Goal: Task Accomplishment & Management: Manage account settings

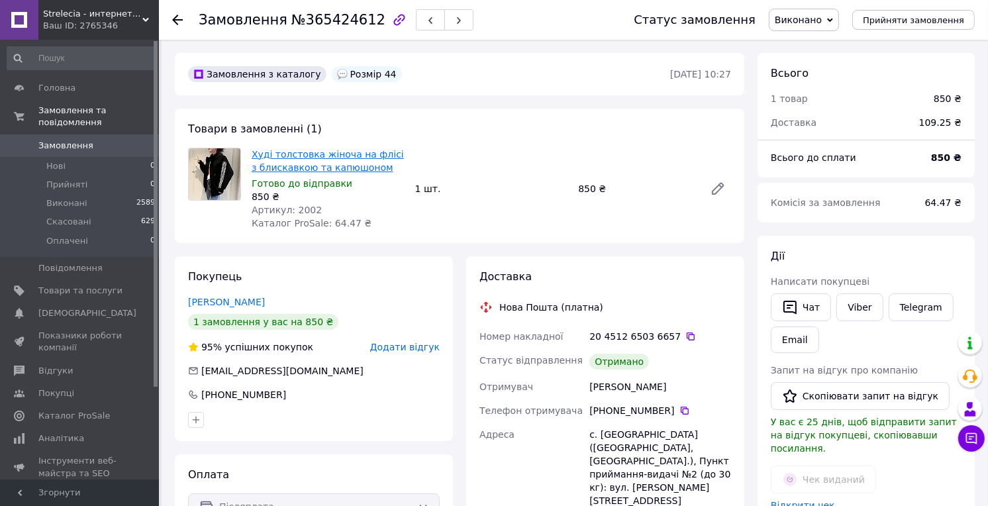
click at [312, 166] on link "Худі толстовка жіноча на флісі з блискавкою та капюшоном" at bounding box center [328, 161] width 152 height 24
click at [86, 285] on span "Товари та послуги" at bounding box center [80, 291] width 84 height 12
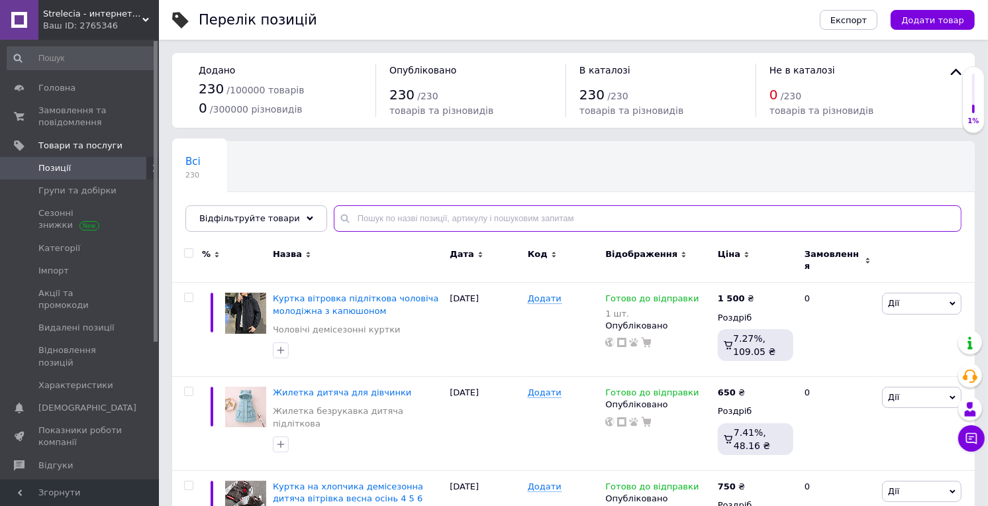
click at [348, 217] on input "text" at bounding box center [648, 218] width 628 height 26
paste input "Худі толстовка жіноча на флісі з блискавкою та капюшоном"
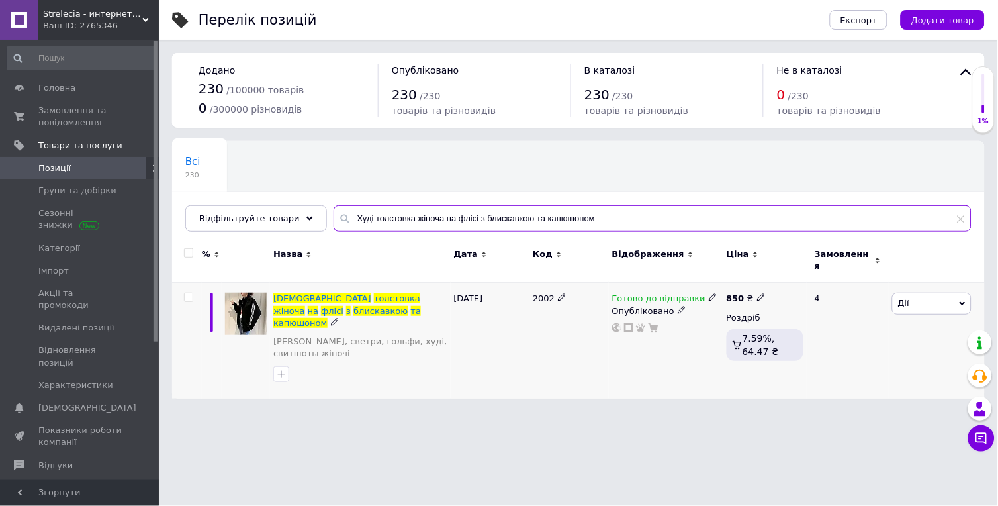
type input "Худі толстовка жіноча на флісі з блискавкою та капюшоном"
click at [757, 293] on icon at bounding box center [761, 297] width 8 height 8
type input "8"
type input "900"
click at [663, 342] on div "Готово до відправки Опубліковано" at bounding box center [666, 341] width 115 height 116
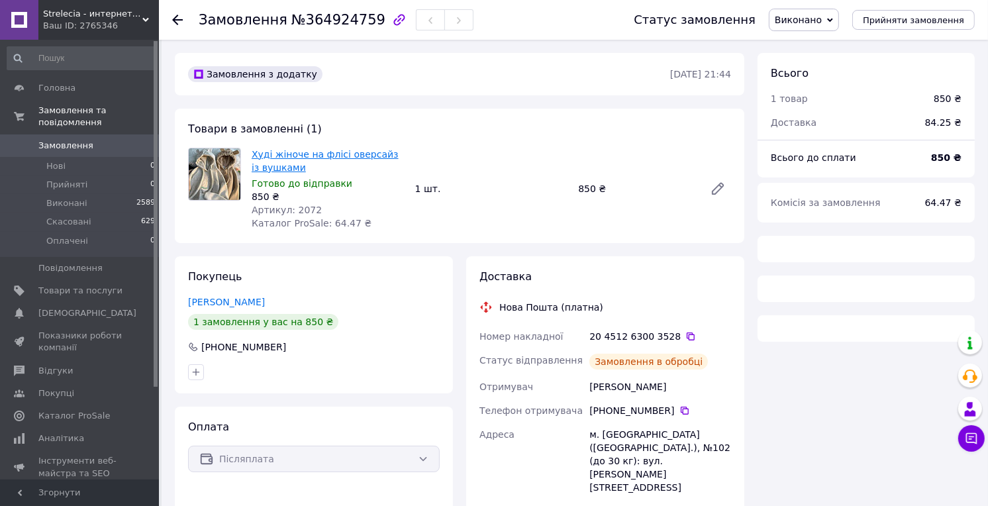
click at [345, 153] on link "Худі жіноче на флісі оверсайз із вушками" at bounding box center [325, 161] width 147 height 24
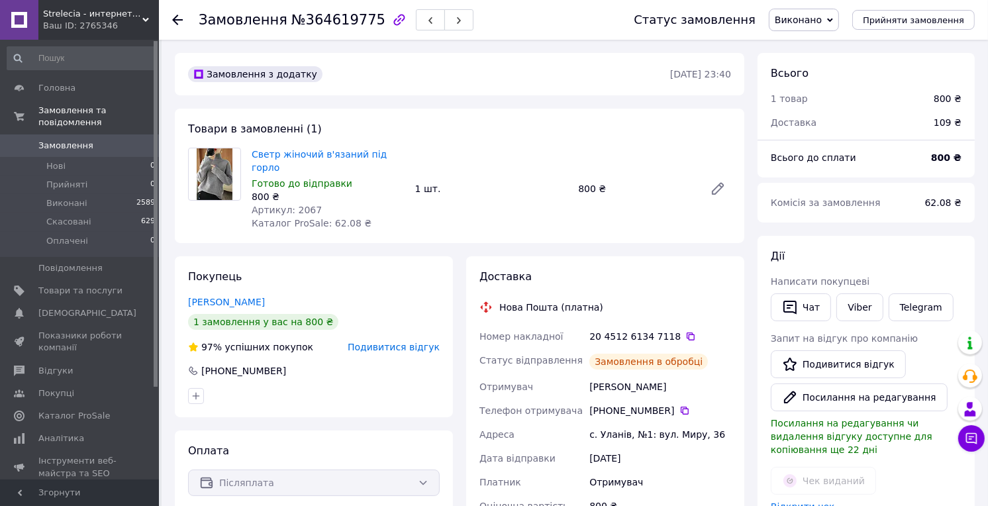
scroll to position [95, 0]
click at [332, 152] on link "Светр жіночий в'язаний під горло" at bounding box center [319, 161] width 135 height 24
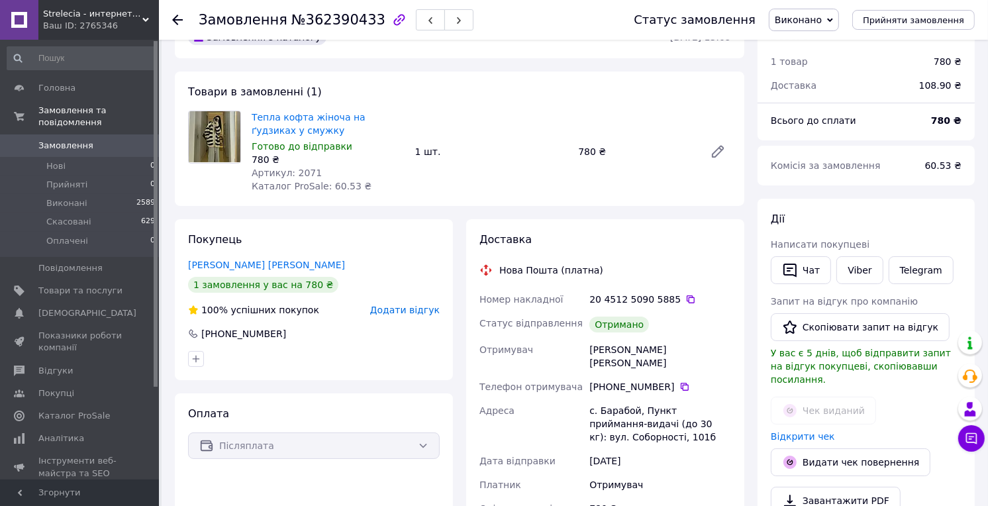
scroll to position [73, 0]
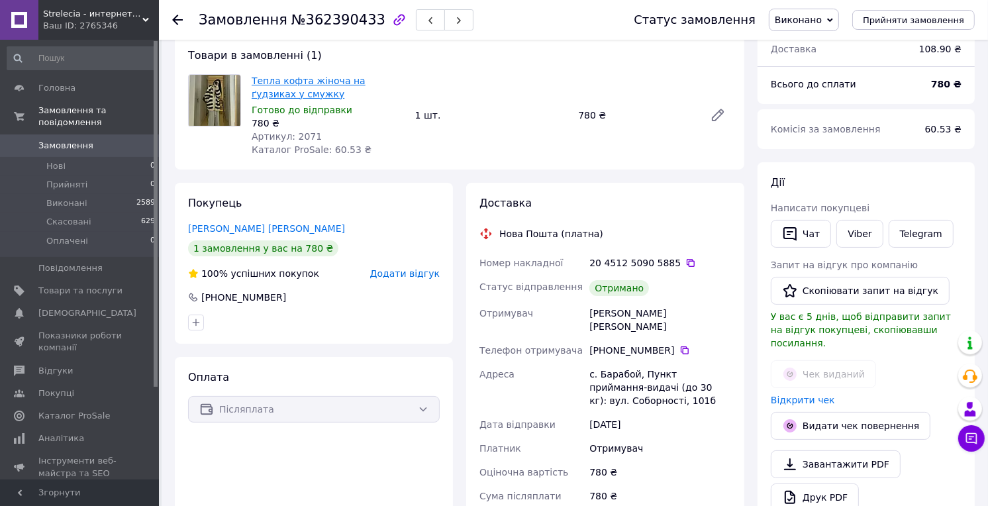
click at [292, 78] on link "Тепла кофта жіноча на ґудзиках у смужку" at bounding box center [309, 87] width 114 height 24
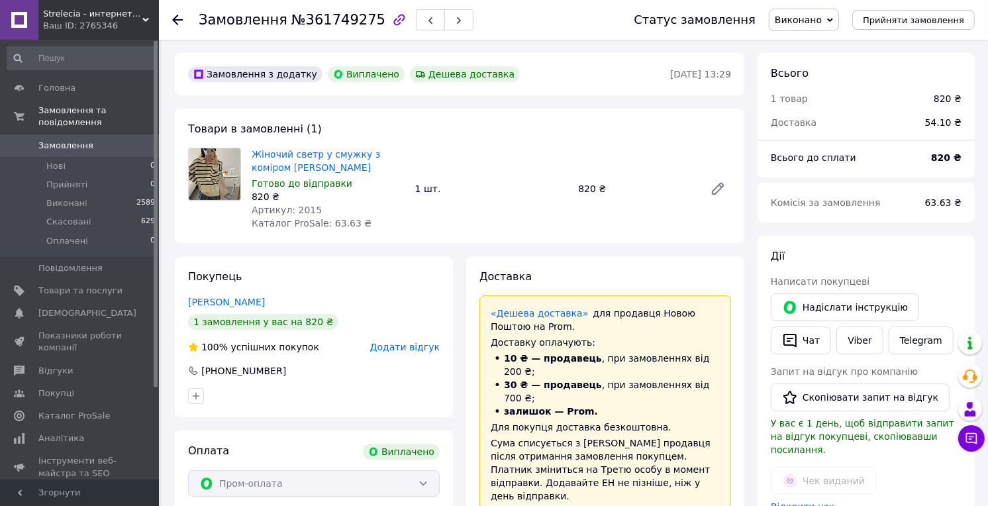
scroll to position [95, 0]
click at [309, 154] on link "Жіночий светр у смужку з коміром [PERSON_NAME]" at bounding box center [316, 161] width 128 height 24
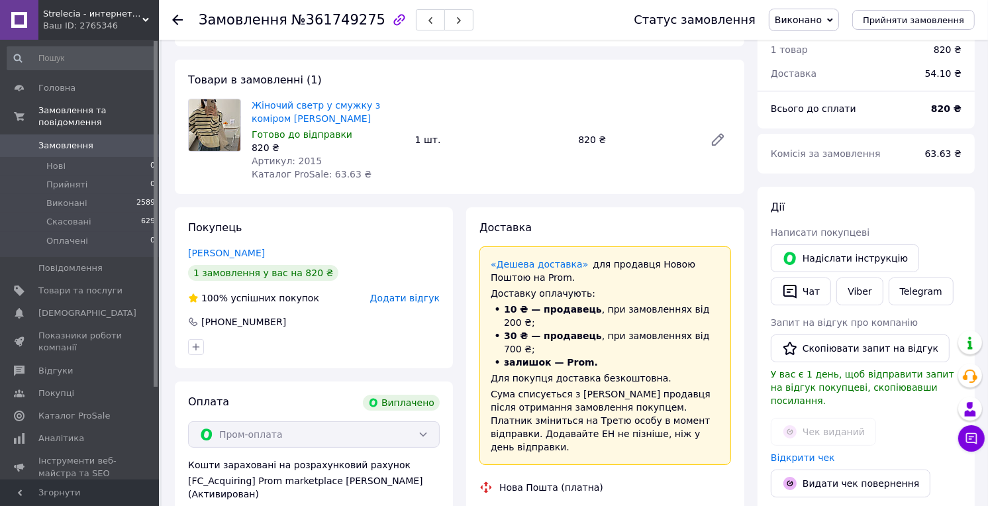
scroll to position [73, 0]
